Goal: Information Seeking & Learning: Learn about a topic

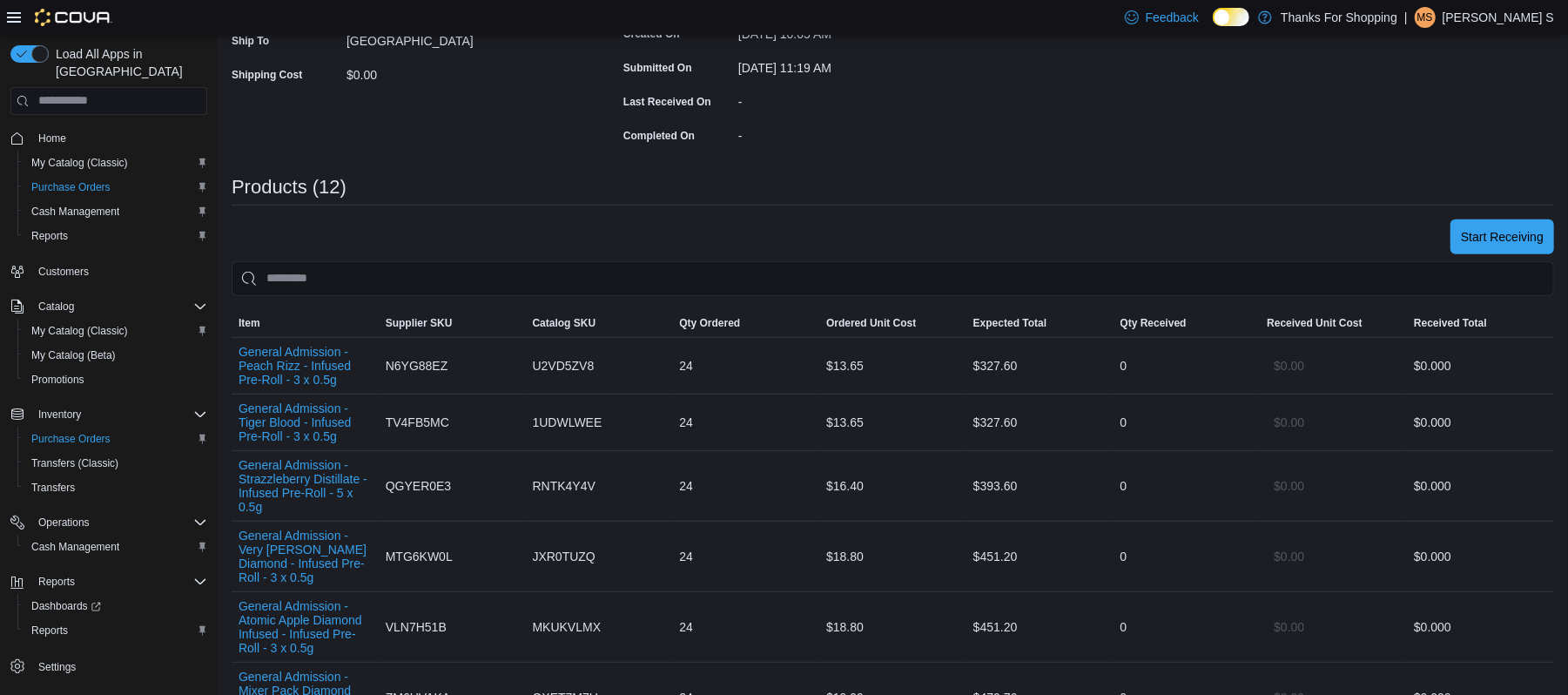
scroll to position [348, 0]
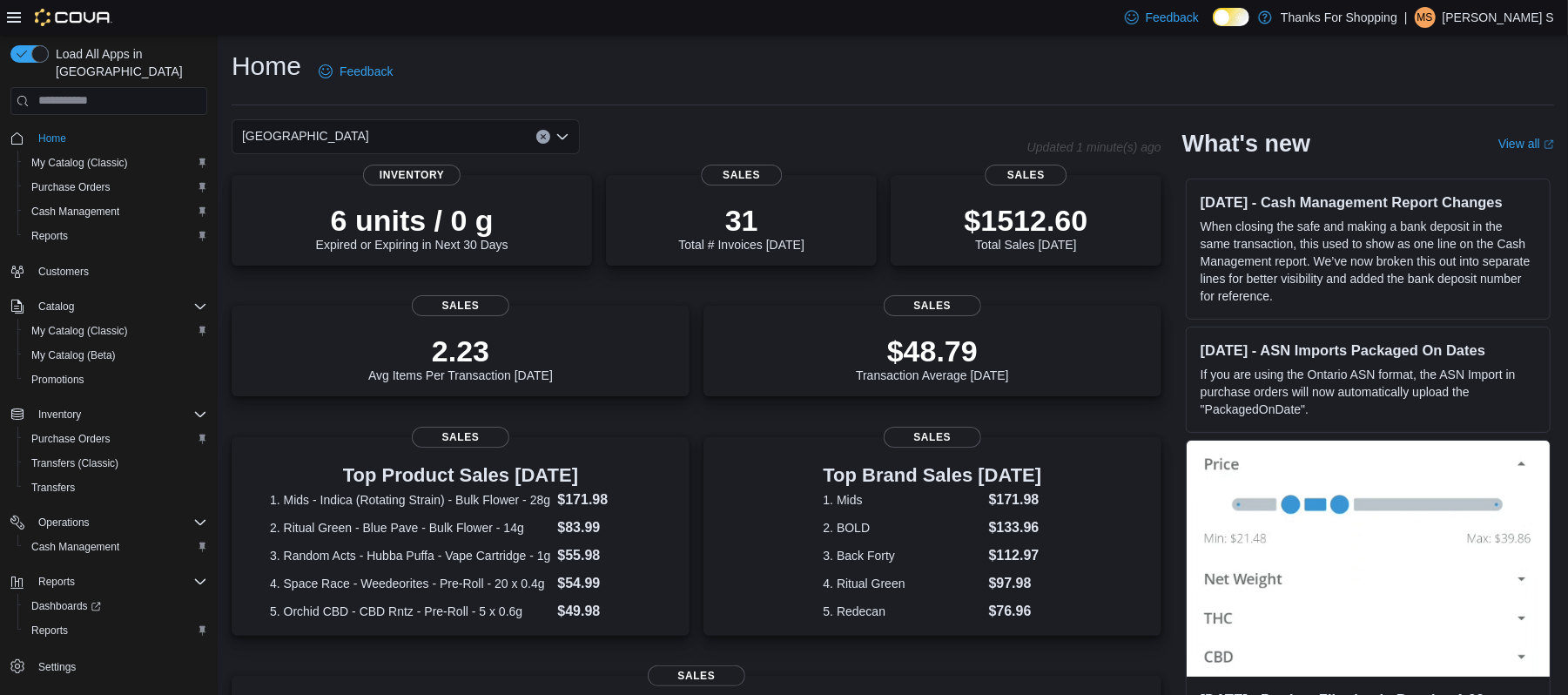
click at [672, 91] on div "Home Feedback" at bounding box center [893, 72] width 1322 height 45
click at [593, 91] on div "Home Feedback" at bounding box center [893, 72] width 1322 height 45
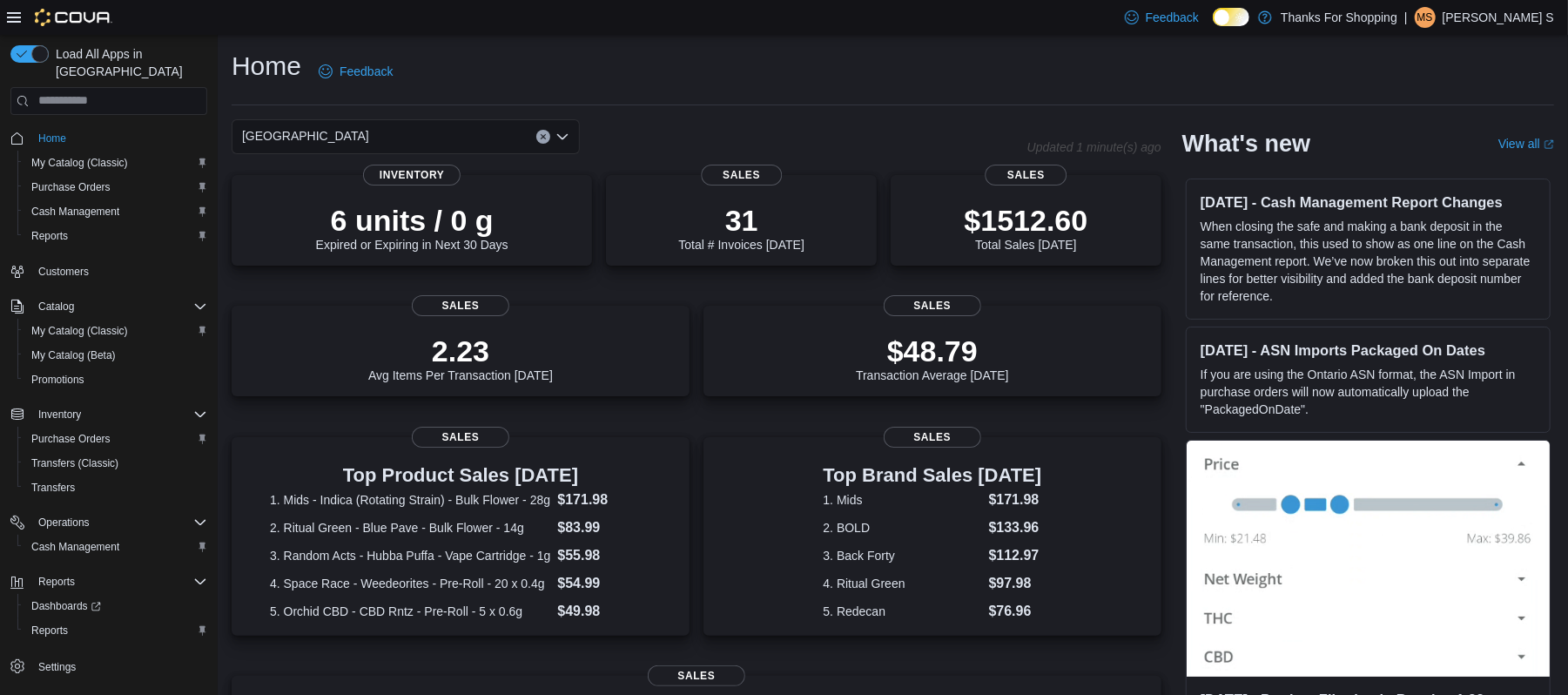
drag, startPoint x: 596, startPoint y: 88, endPoint x: 687, endPoint y: 80, distance: 91.4
click at [597, 88] on div "Home Feedback" at bounding box center [893, 72] width 1322 height 45
